Goal: Information Seeking & Learning: Check status

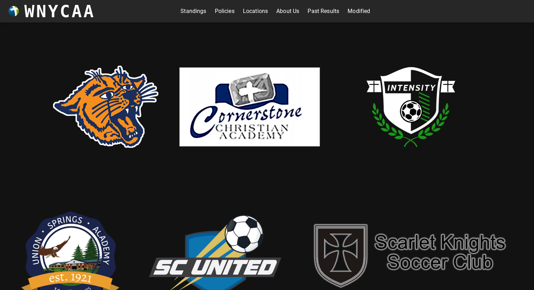
click at [192, 13] on link "Standings" at bounding box center [193, 11] width 26 height 11
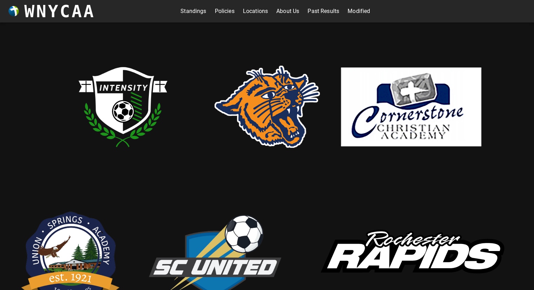
click at [192, 11] on link "Standings" at bounding box center [193, 11] width 26 height 11
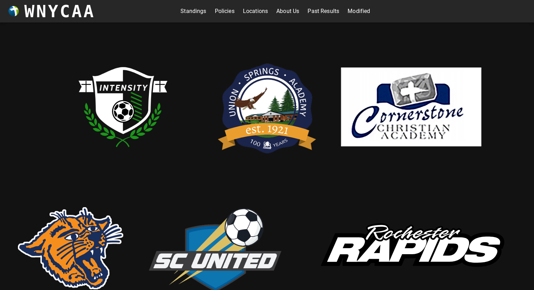
click at [199, 11] on link "Standings" at bounding box center [193, 11] width 26 height 11
